Goal: Task Accomplishment & Management: Manage account settings

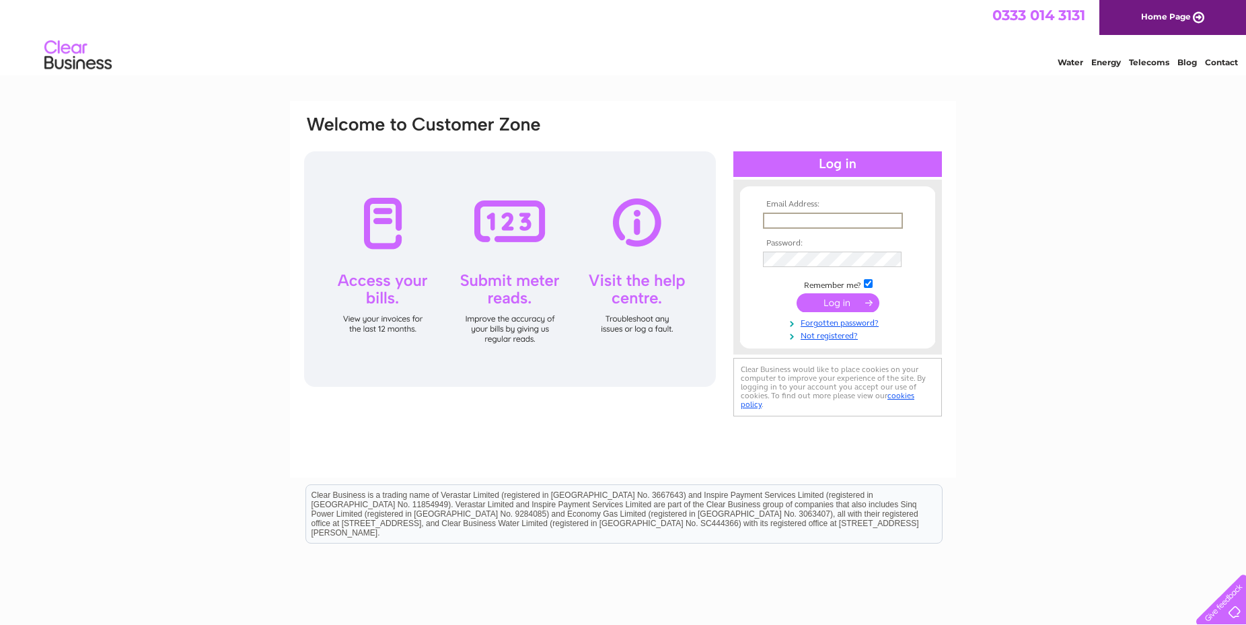
click at [795, 220] on input "text" at bounding box center [833, 221] width 140 height 16
paste input "TFlynn@National-Amusements.com"
type input "TFlynn@National-Amusements.com"
click at [827, 303] on input "submit" at bounding box center [838, 302] width 83 height 19
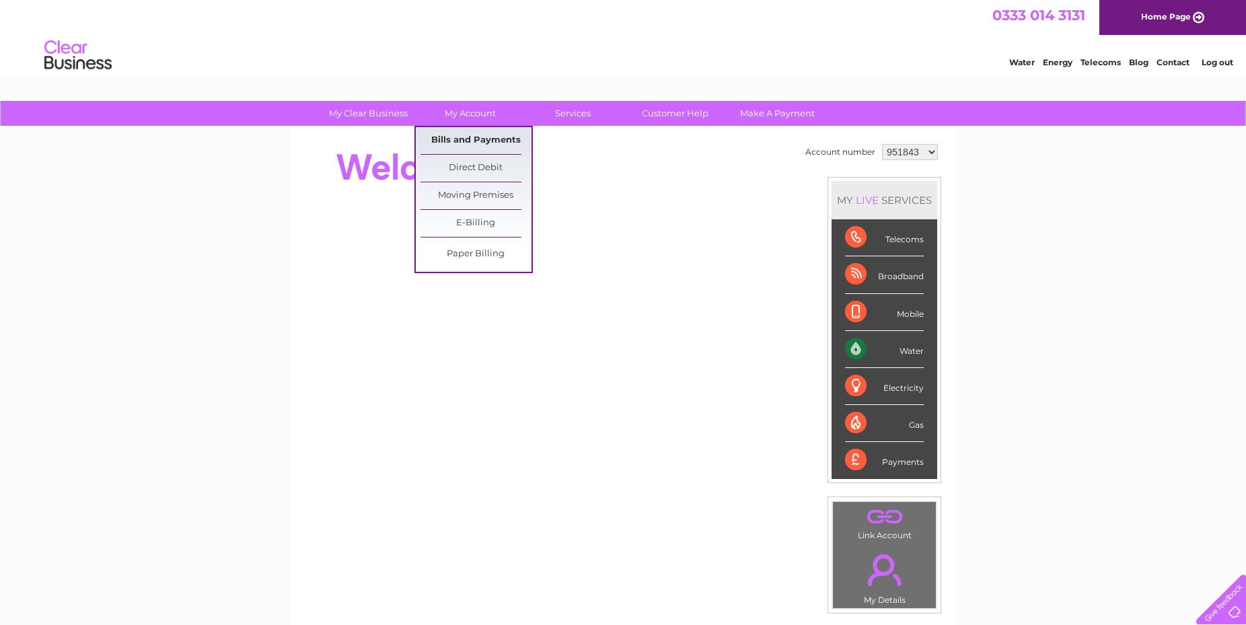
click at [458, 144] on link "Bills and Payments" at bounding box center [475, 140] width 111 height 27
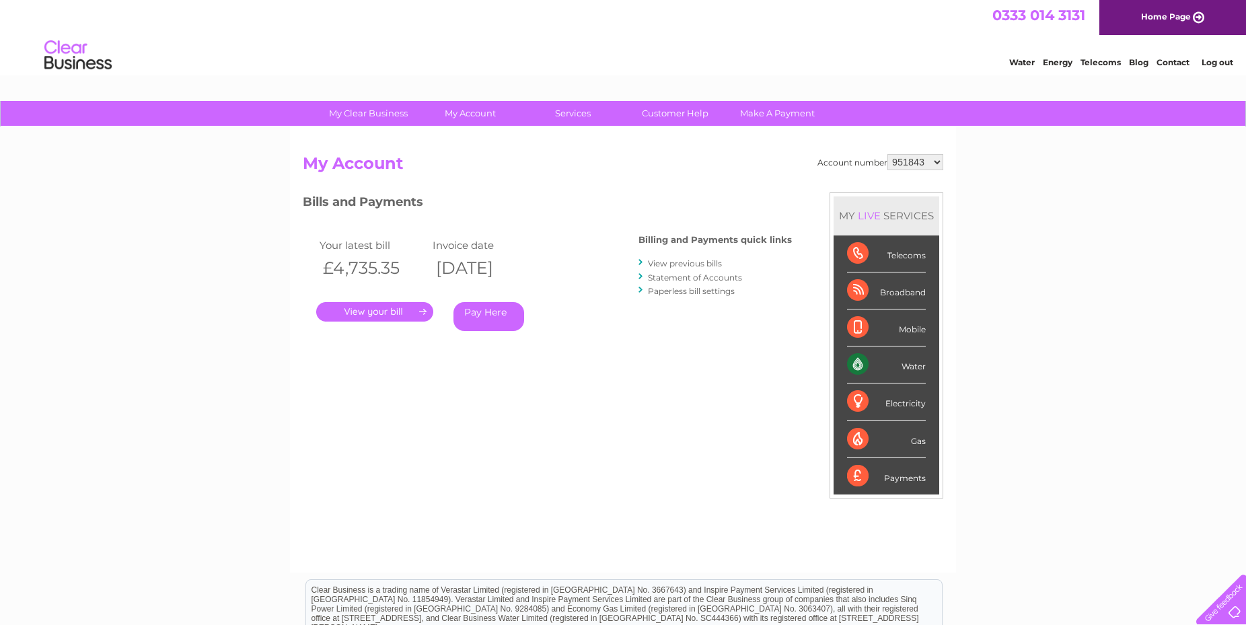
click at [887, 154] on select "951843 951844 1087180" at bounding box center [915, 162] width 56 height 16
select select "1087180"
click option "1087180" at bounding box center [0, 0] width 0 height 0
click at [385, 314] on link "." at bounding box center [374, 312] width 117 height 20
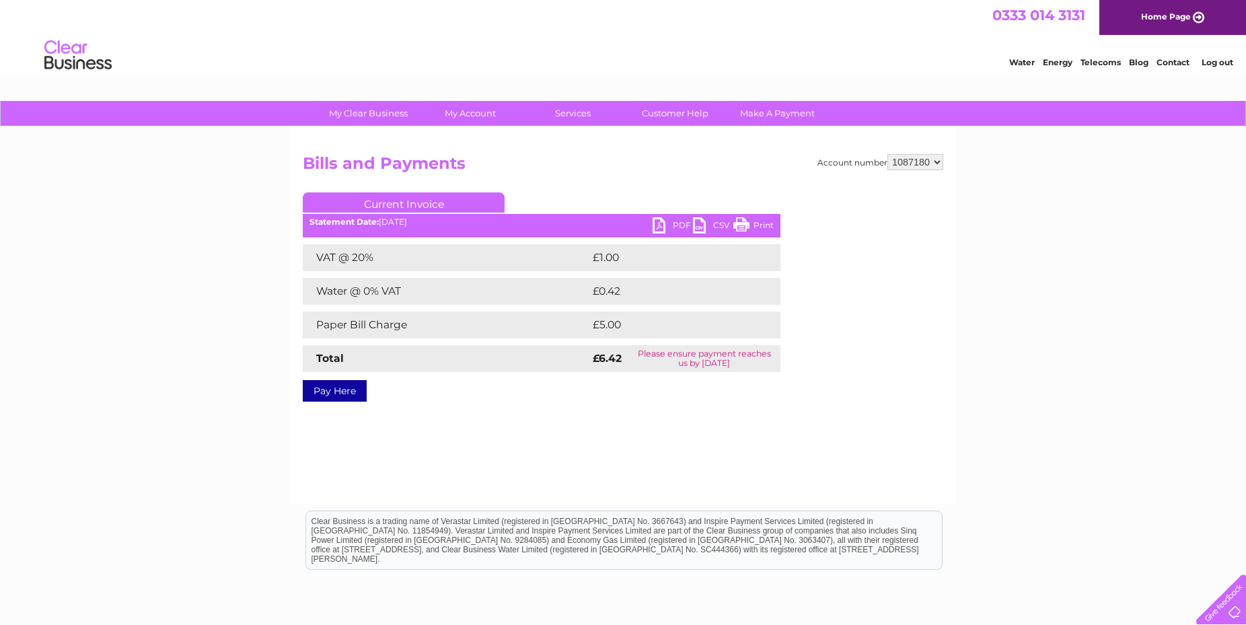
click at [664, 221] on link "PDF" at bounding box center [673, 227] width 40 height 20
click at [1212, 65] on link "Log out" at bounding box center [1218, 62] width 32 height 10
